Goal: Information Seeking & Learning: Learn about a topic

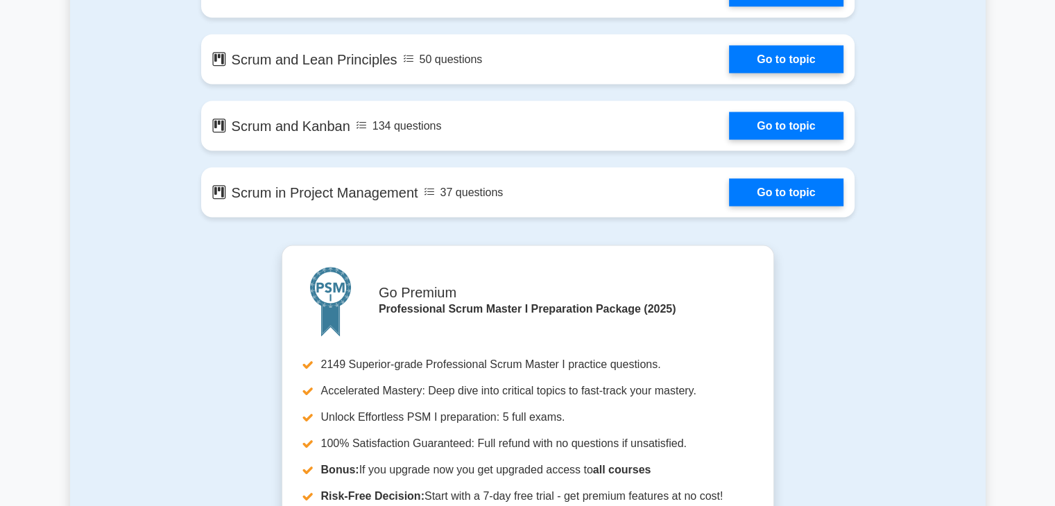
scroll to position [2585, 0]
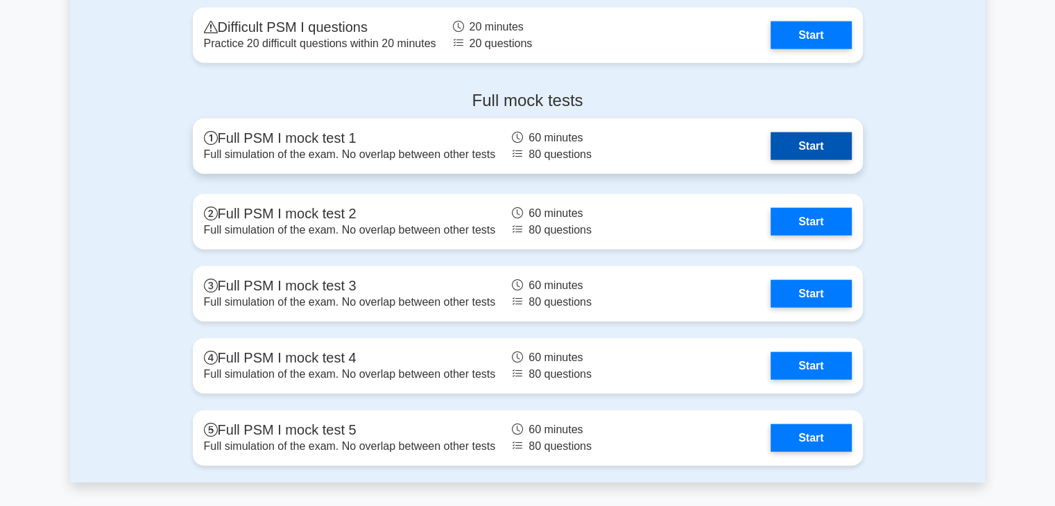
scroll to position [3298, 0]
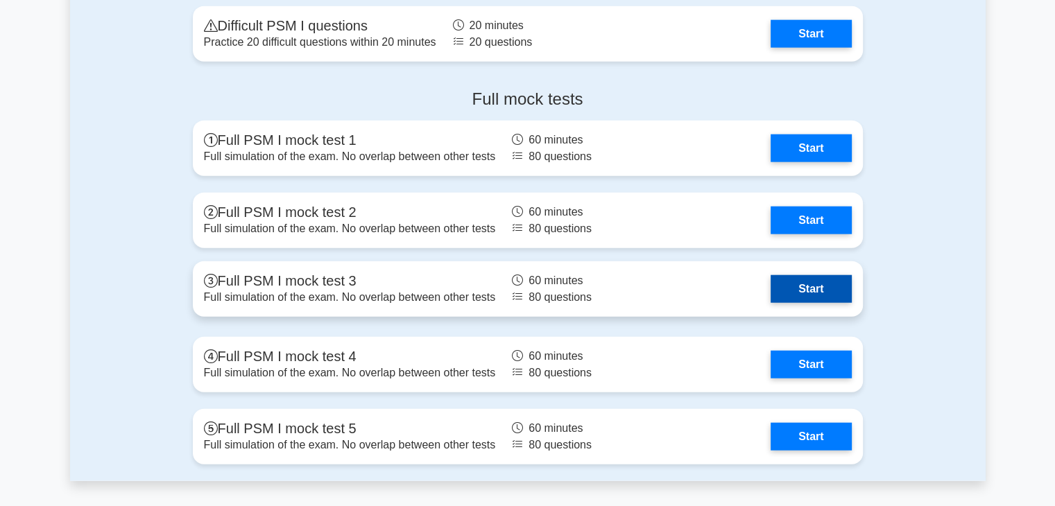
click at [793, 296] on link "Start" at bounding box center [810, 289] width 80 height 28
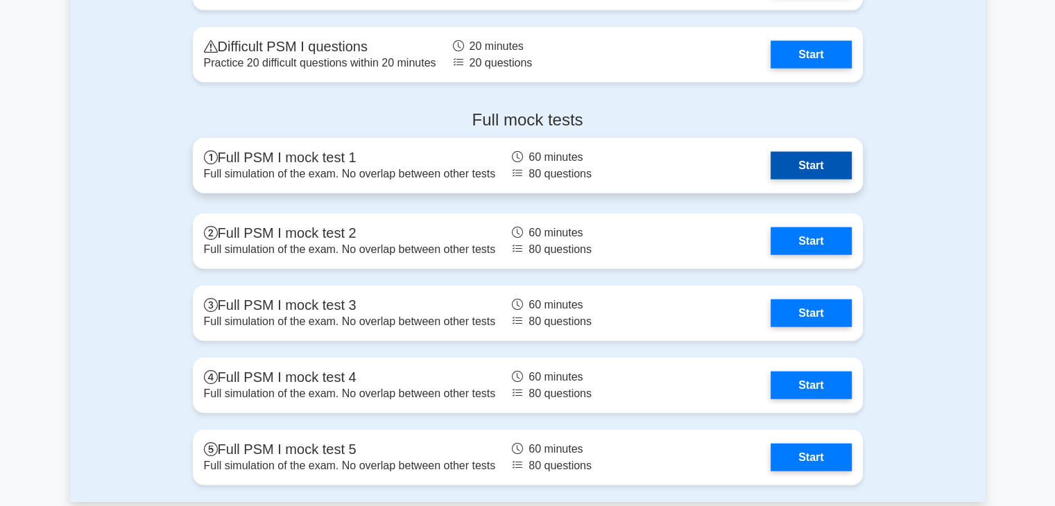
scroll to position [3278, 0]
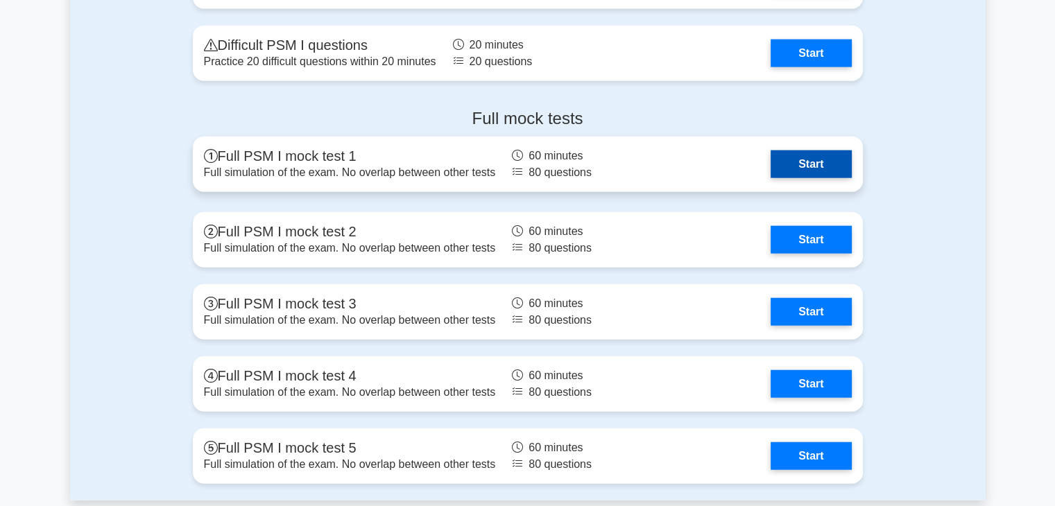
click at [780, 159] on link "Start" at bounding box center [810, 164] width 80 height 28
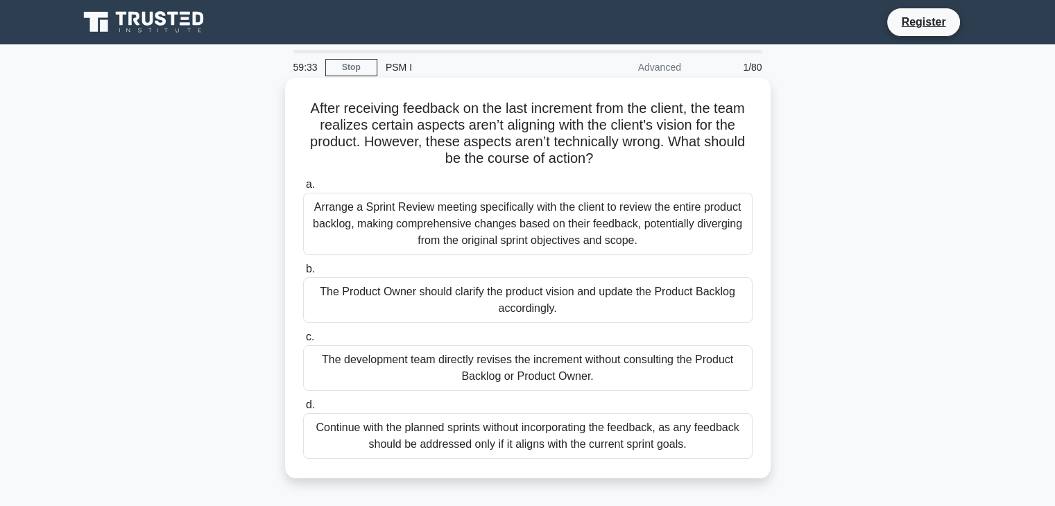
click at [497, 365] on div "The development team directly revises the increment without consulting the Prod…" at bounding box center [527, 368] width 449 height 46
click at [303, 342] on input "c. The development team directly revises the increment without consulting the P…" at bounding box center [303, 337] width 0 height 9
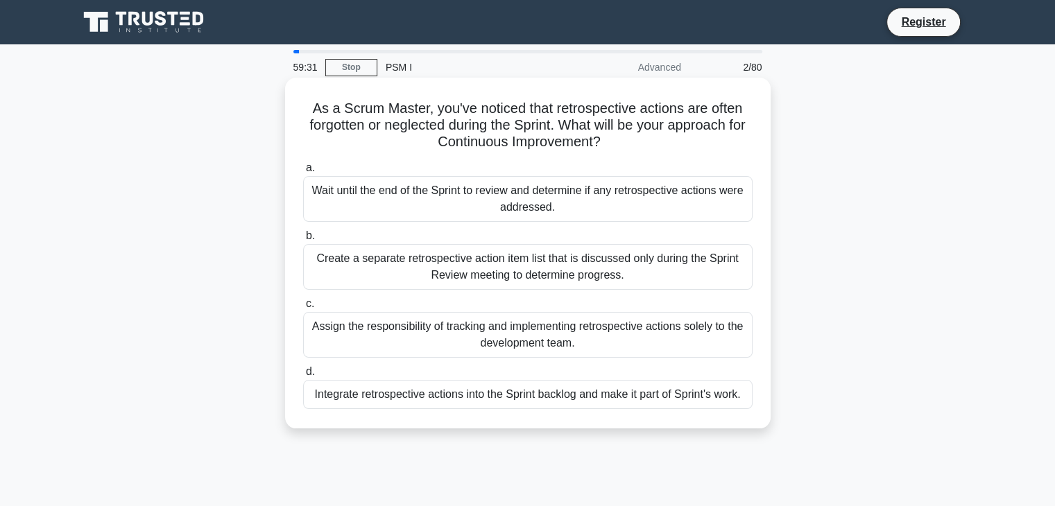
click at [499, 331] on div "Assign the responsibility of tracking and implementing retrospective actions so…" at bounding box center [527, 335] width 449 height 46
click at [303, 309] on input "c. Assign the responsibility of tracking and implementing retrospective actions…" at bounding box center [303, 304] width 0 height 9
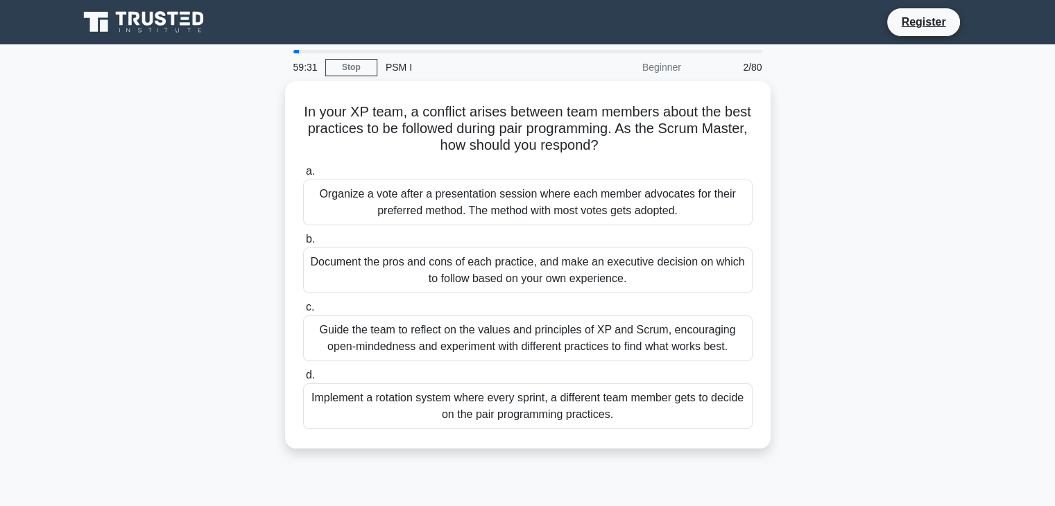
click at [499, 331] on div "Guide the team to reflect on the values and principles of XP and Scrum, encoura…" at bounding box center [527, 339] width 449 height 46
click at [303, 312] on input "c. Guide the team to reflect on the values and principles of XP and Scrum, enco…" at bounding box center [303, 307] width 0 height 9
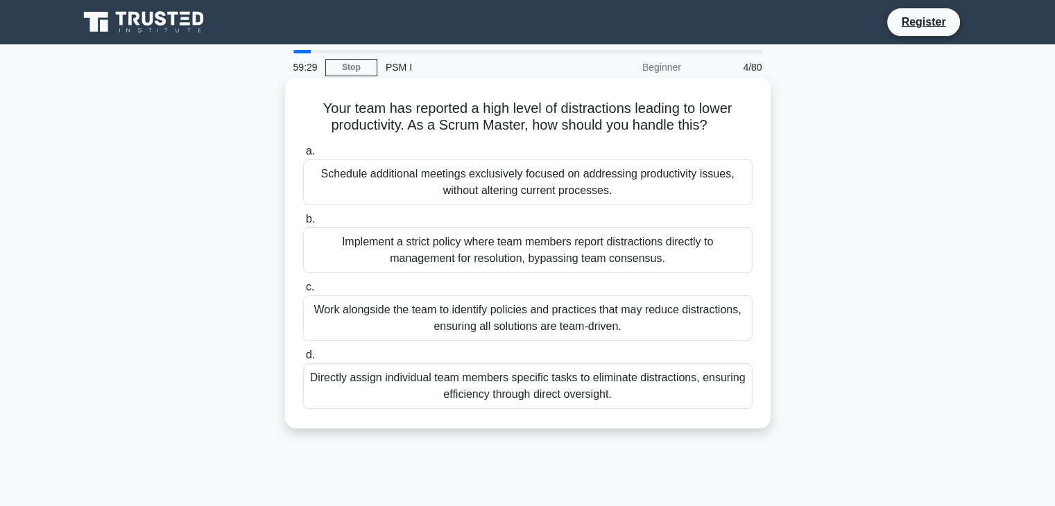
click at [410, 328] on div "Work alongside the team to identify policies and practices that may reduce dist…" at bounding box center [527, 318] width 449 height 46
click at [303, 292] on input "c. Work alongside the team to identify policies and practices that may reduce d…" at bounding box center [303, 287] width 0 height 9
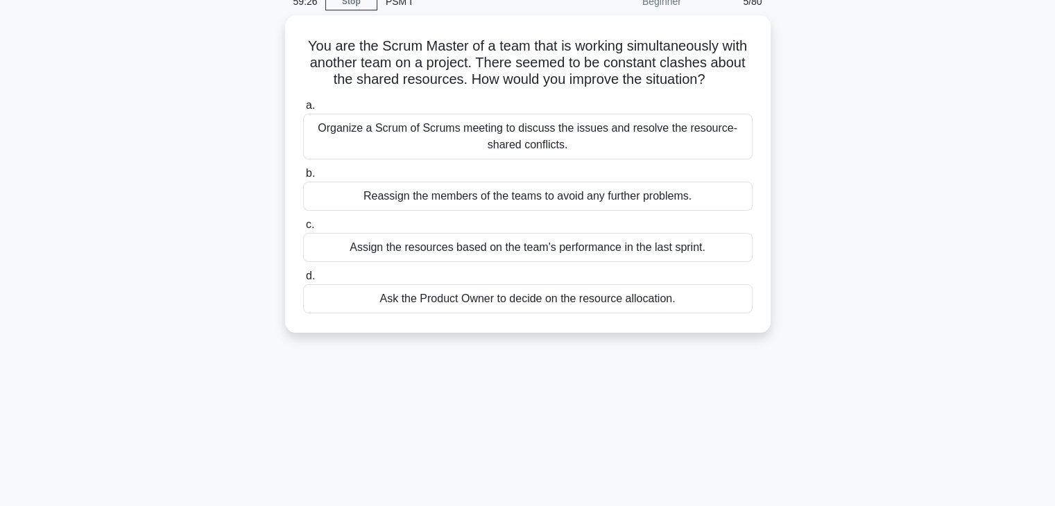
scroll to position [74, 0]
